Goal: Task Accomplishment & Management: Manage account settings

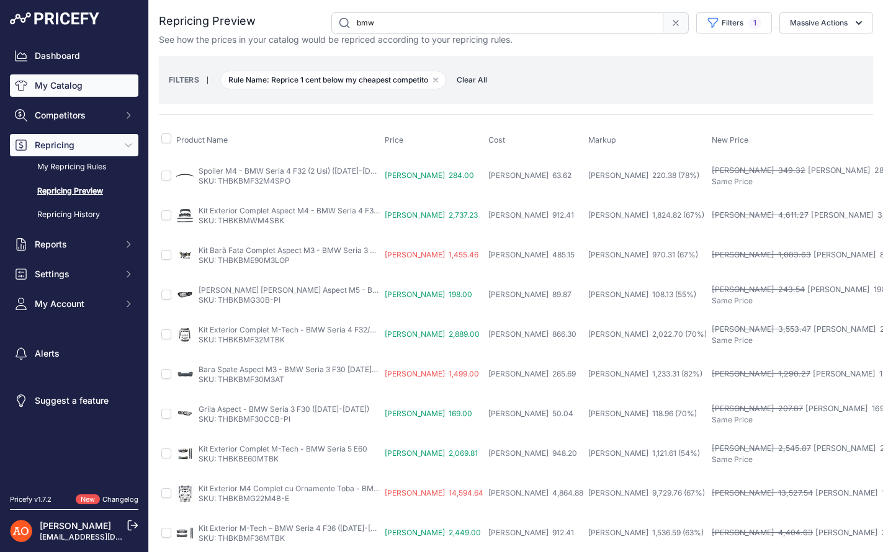
click at [79, 94] on link "My Catalog" at bounding box center [74, 85] width 128 height 22
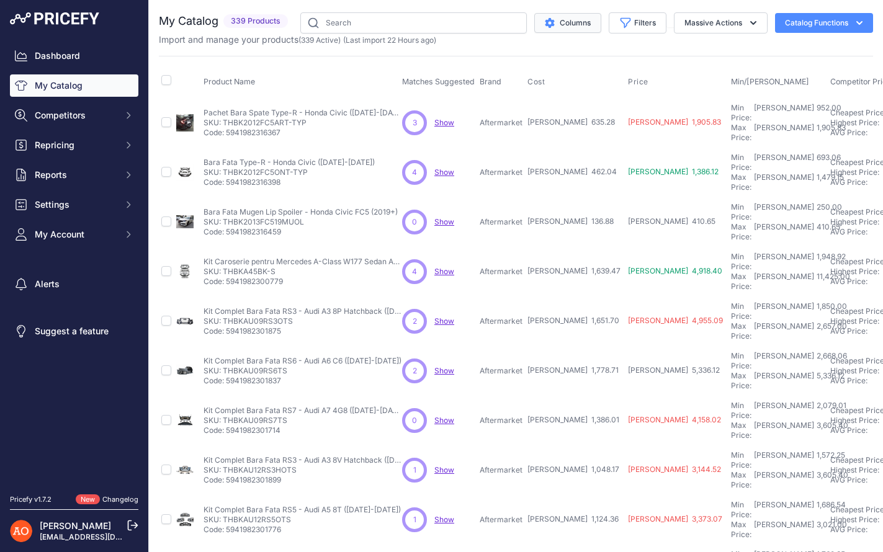
click at [581, 20] on button "Columns" at bounding box center [567, 23] width 67 height 20
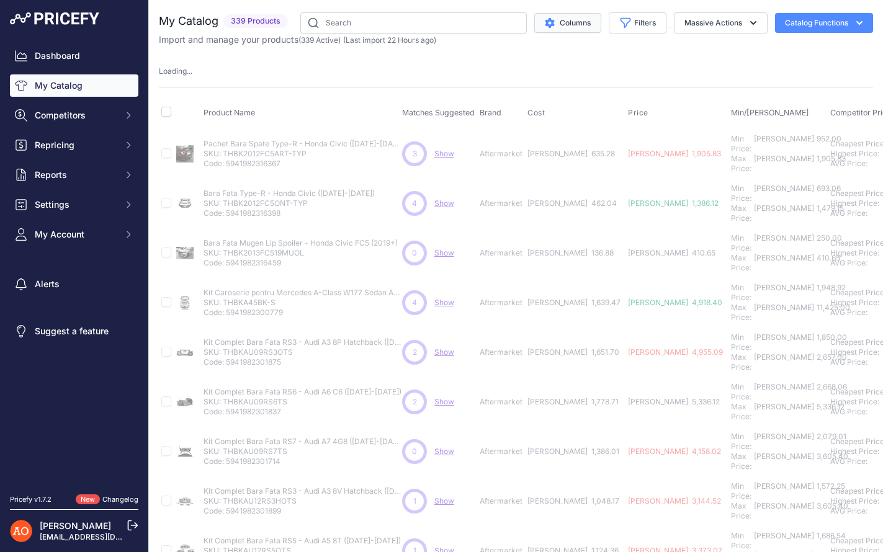
click at [581, 20] on button "Columns" at bounding box center [567, 23] width 67 height 20
click at [638, 21] on button "Filters" at bounding box center [638, 22] width 58 height 21
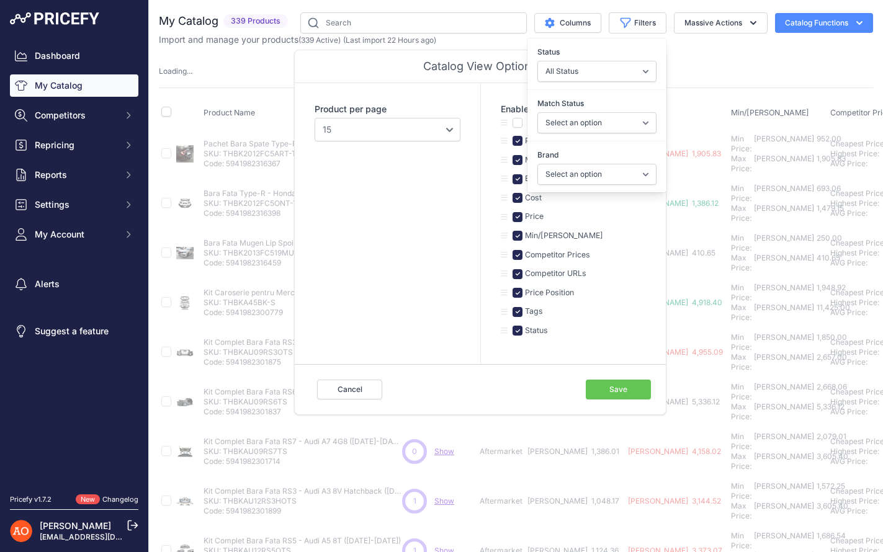
click at [482, 156] on div "Enable, disable and sort columns Product Name Matches Suggested Brand Cost Pric…" at bounding box center [573, 223] width 186 height 281
click at [574, 20] on button "Columns" at bounding box center [567, 23] width 67 height 20
click at [348, 393] on button "Cancel" at bounding box center [349, 390] width 65 height 20
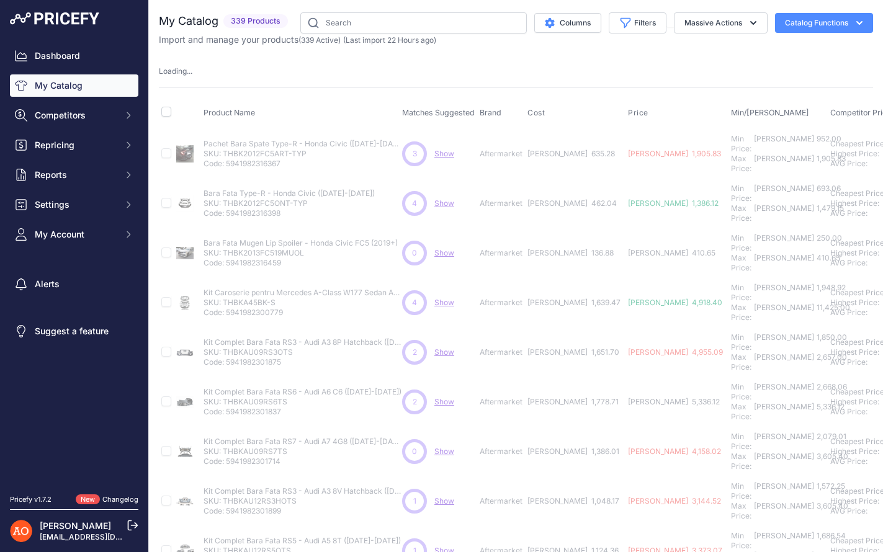
click at [561, 19] on button "Columns" at bounding box center [567, 23] width 67 height 20
click at [565, 25] on button "Columns" at bounding box center [567, 23] width 67 height 20
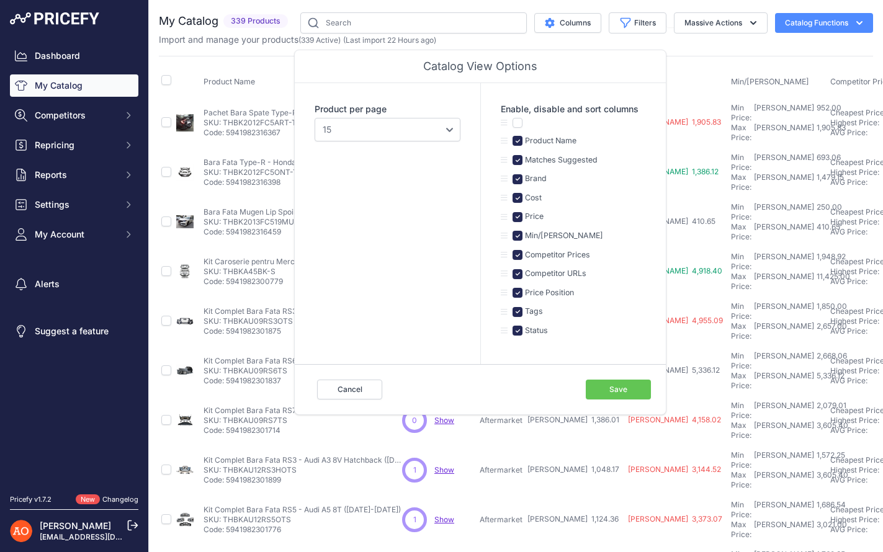
click at [569, 42] on div "Import and manage your products ( 339 Active ) (Last import 22 Hours ago)" at bounding box center [516, 40] width 714 height 12
click at [624, 28] on icon "button" at bounding box center [626, 23] width 12 height 12
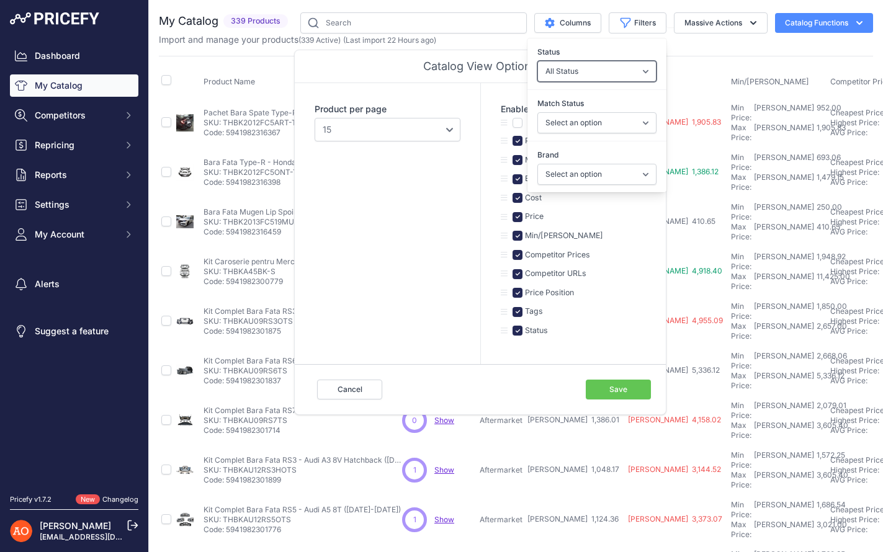
click at [606, 76] on select "All Status Only Enabled Only Disabled" at bounding box center [597, 71] width 119 height 21
click at [613, 117] on select "Select an option Matched Unmatched" at bounding box center [597, 122] width 119 height 21
click at [583, 176] on select "Select an option Aftermarket" at bounding box center [597, 174] width 119 height 21
click at [758, 16] on button "Massive Actions" at bounding box center [721, 22] width 94 height 21
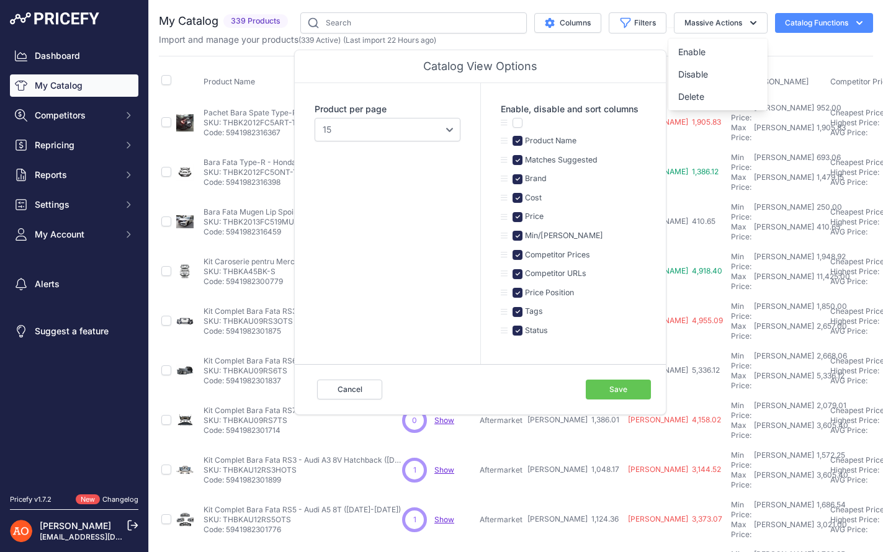
click at [127, 78] on link "My Catalog" at bounding box center [74, 85] width 128 height 22
click at [851, 19] on button "Catalog Functions" at bounding box center [824, 23] width 98 height 20
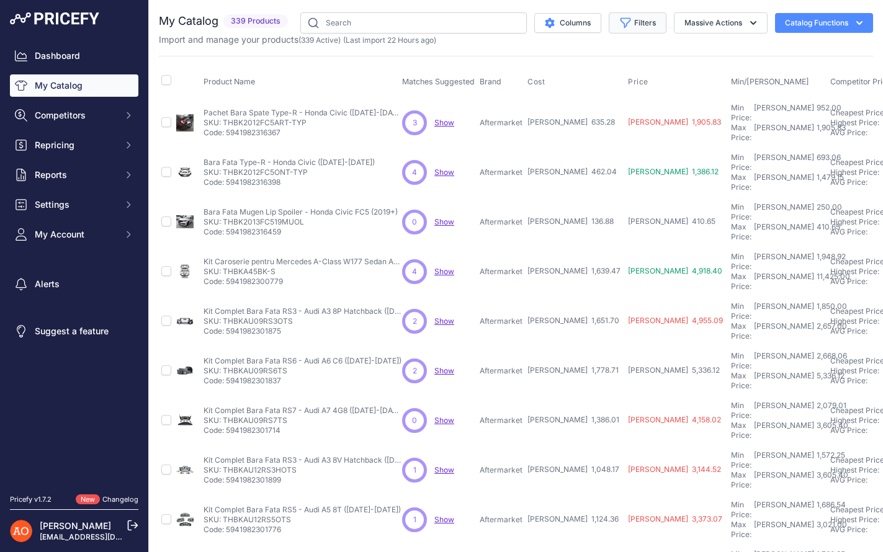
click at [632, 17] on button "Filters" at bounding box center [638, 22] width 58 height 21
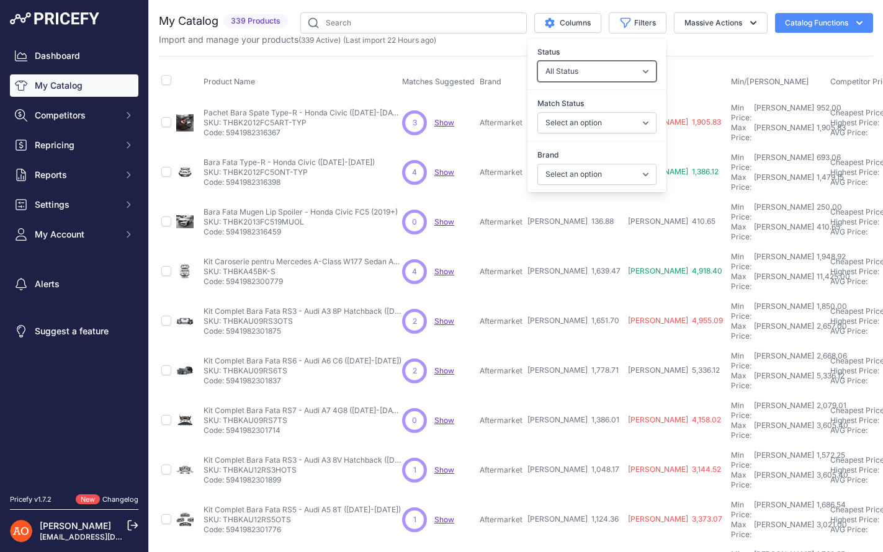
click at [615, 66] on select "All Status Only Enabled Only Disabled" at bounding box center [597, 71] width 119 height 21
select select "0"
click at [538, 61] on select "All Status Only Enabled Only Disabled" at bounding box center [597, 71] width 119 height 21
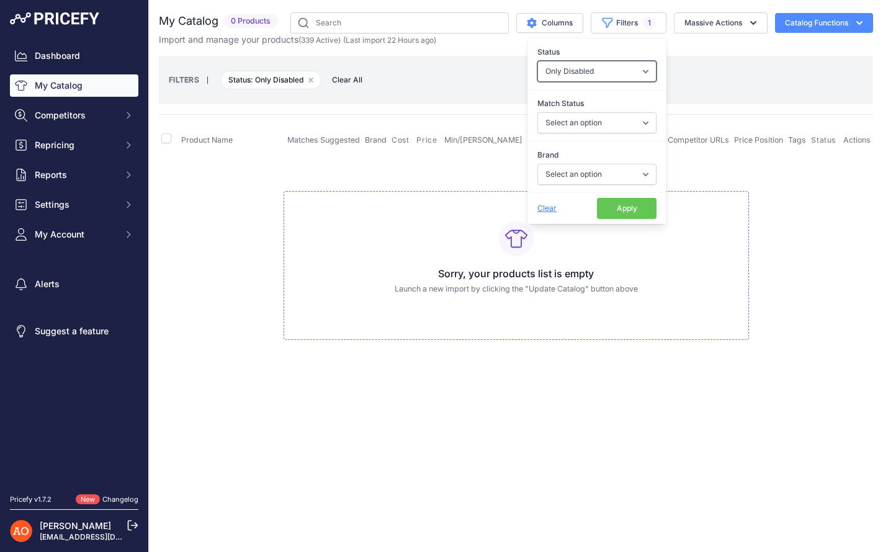
click at [602, 74] on select "All Status Only Enabled Only Disabled" at bounding box center [597, 71] width 119 height 21
select select "1"
click at [538, 61] on select "All Status Only Enabled Only Disabled" at bounding box center [597, 71] width 119 height 21
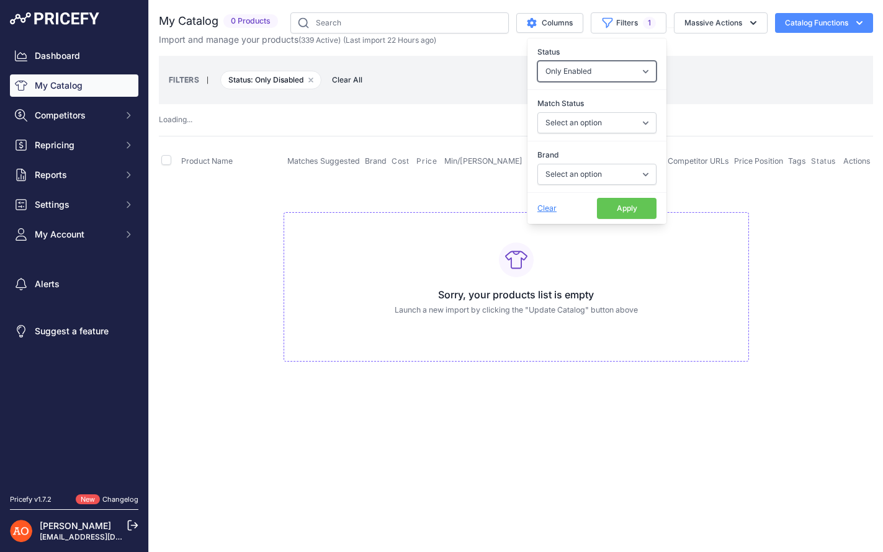
click at [595, 73] on select "All Status Only Enabled Only Disabled" at bounding box center [597, 71] width 119 height 21
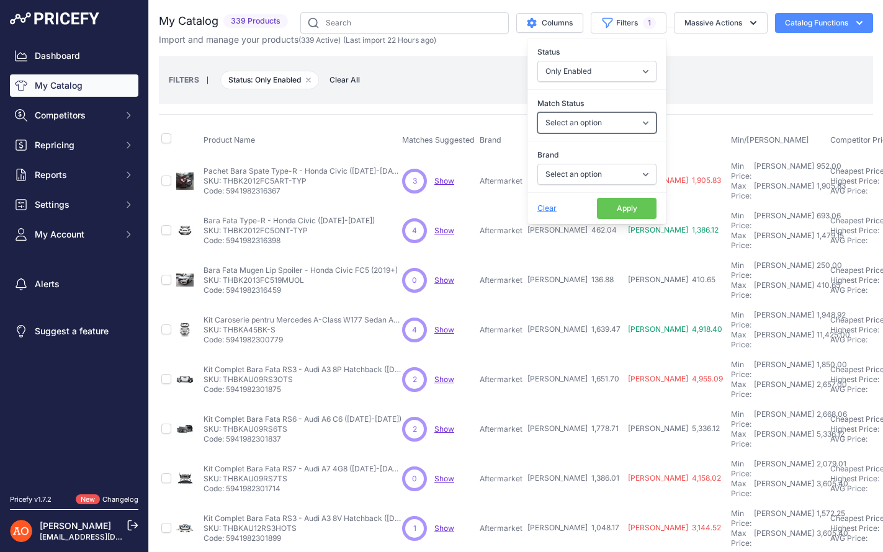
click at [605, 118] on select "Select an option Matched Unmatched" at bounding box center [597, 122] width 119 height 21
select select "1"
click at [538, 112] on select "Select an option Matched Unmatched" at bounding box center [597, 122] width 119 height 21
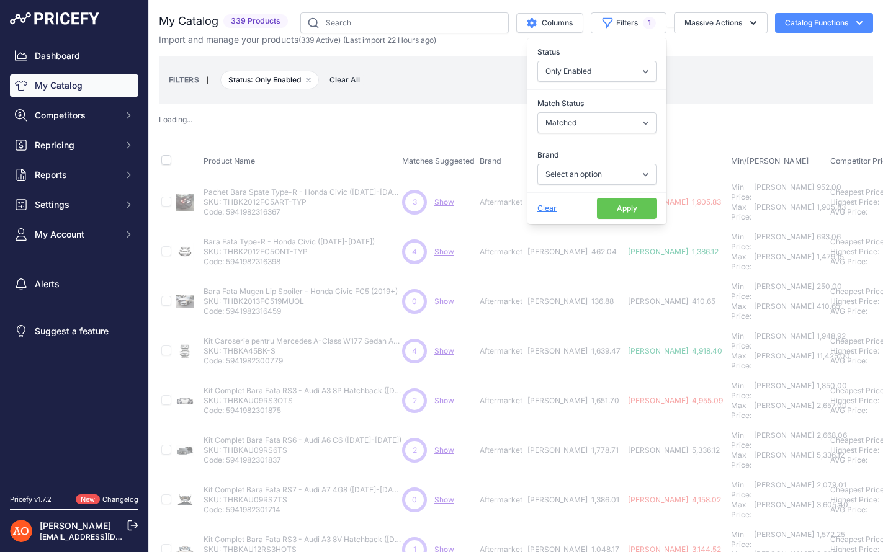
click at [598, 145] on div "Brand Select an option Aftermarket" at bounding box center [597, 167] width 139 height 46
click at [593, 124] on select "Select an option Matched Unmatched" at bounding box center [597, 122] width 119 height 21
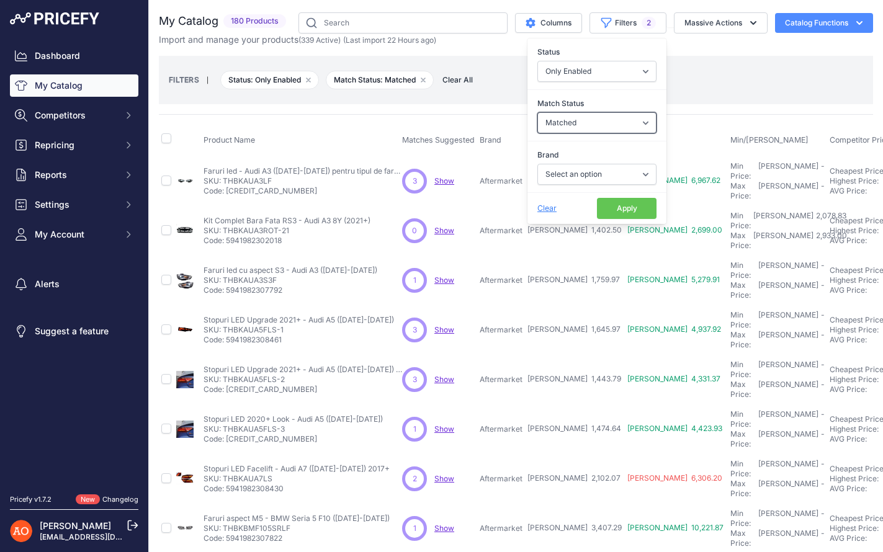
select select "0"
click at [538, 112] on select "Select an option Matched Unmatched" at bounding box center [597, 122] width 119 height 21
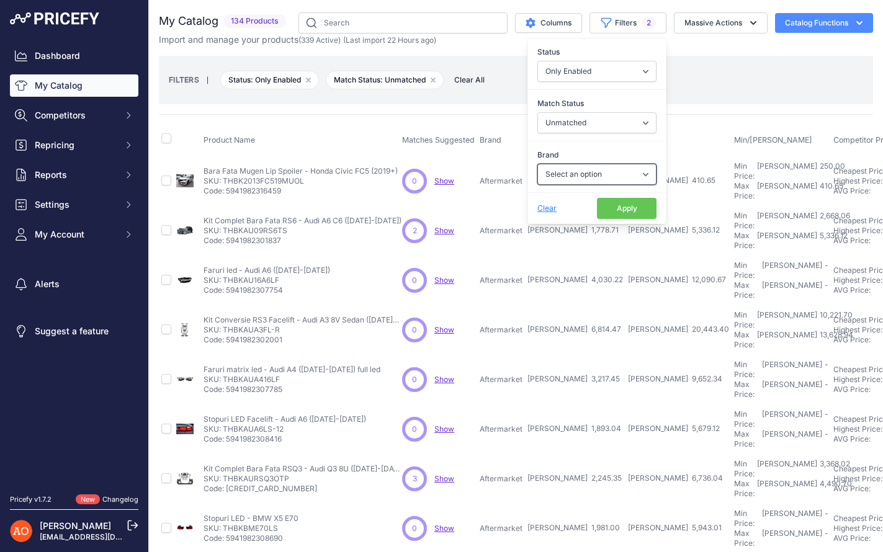
click at [587, 177] on select "Select an option Aftermarket" at bounding box center [597, 174] width 119 height 21
